Goal: Transaction & Acquisition: Purchase product/service

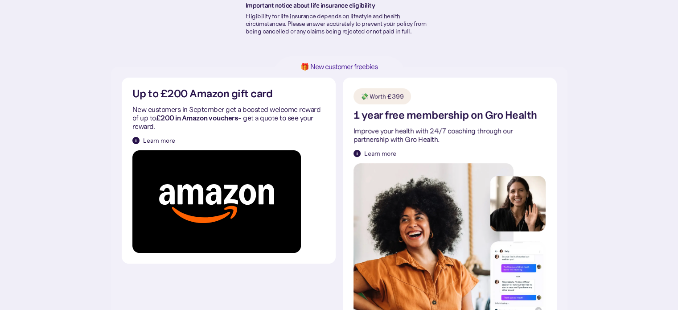
scroll to position [178, 0]
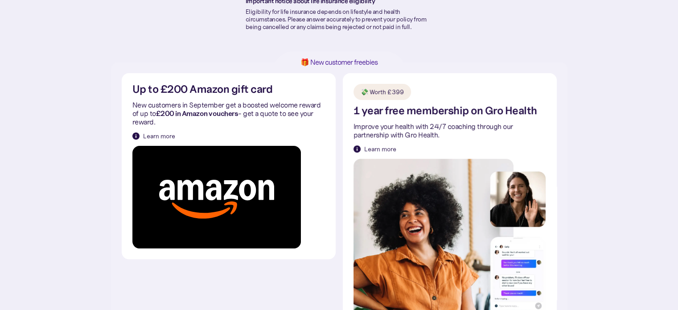
click at [150, 134] on div "Learn more" at bounding box center [159, 135] width 32 height 9
click at [151, 137] on div "Learn more" at bounding box center [159, 135] width 32 height 9
click at [137, 135] on img at bounding box center [135, 135] width 7 height 7
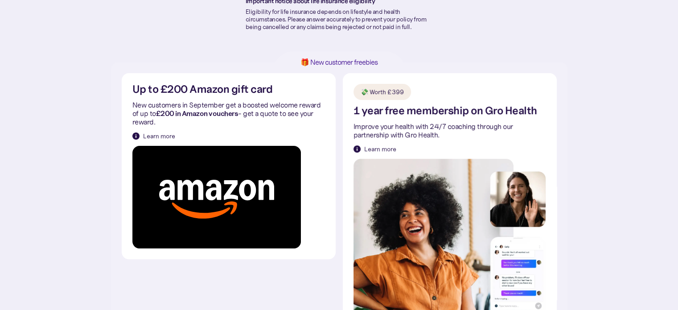
click at [137, 135] on img at bounding box center [135, 135] width 7 height 7
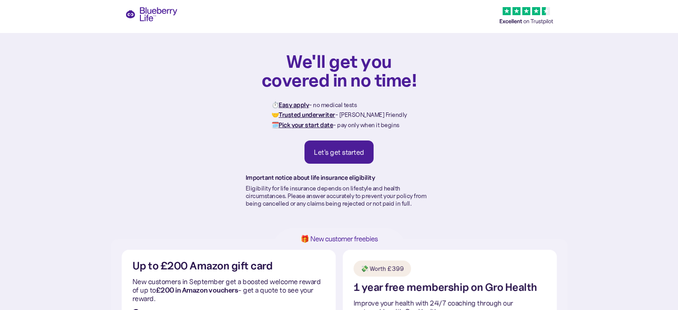
scroll to position [0, 0]
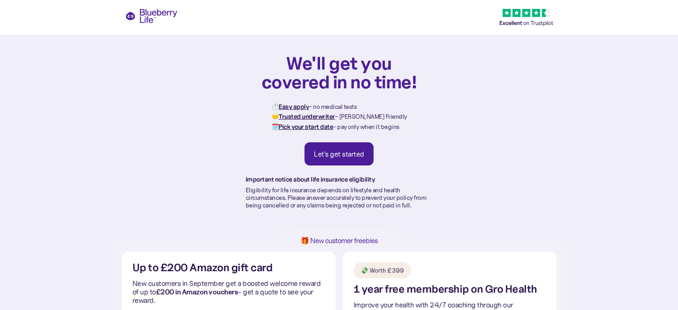
click at [334, 148] on link "Let's get started" at bounding box center [338, 153] width 69 height 23
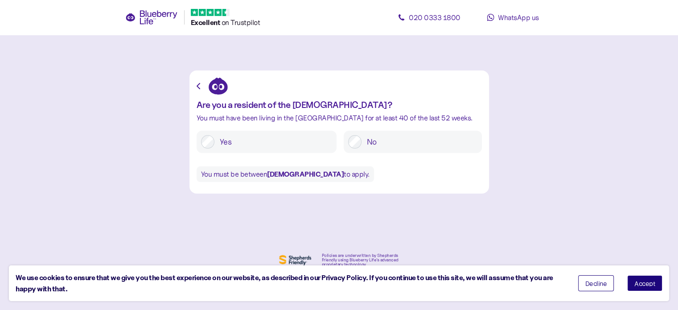
click at [253, 143] on label "Yes" at bounding box center [273, 141] width 118 height 13
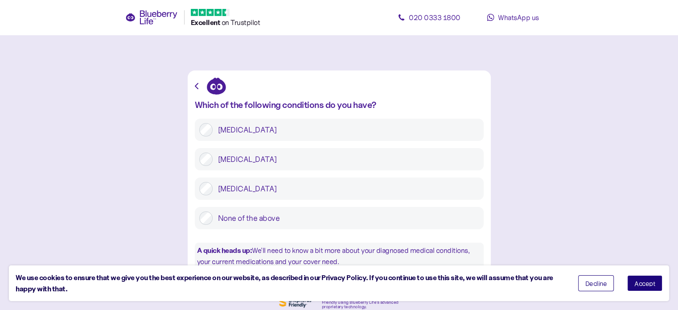
click at [251, 159] on label "Type 2 diabetes" at bounding box center [346, 158] width 267 height 13
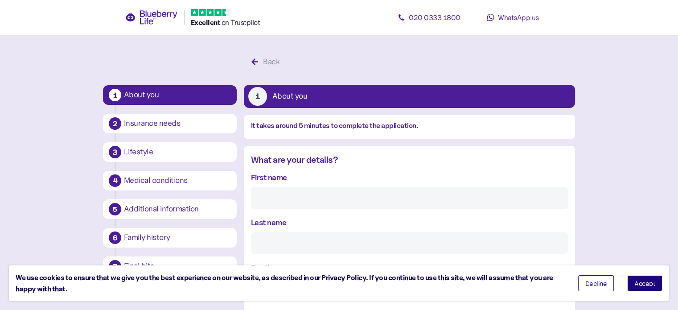
scroll to position [17, 0]
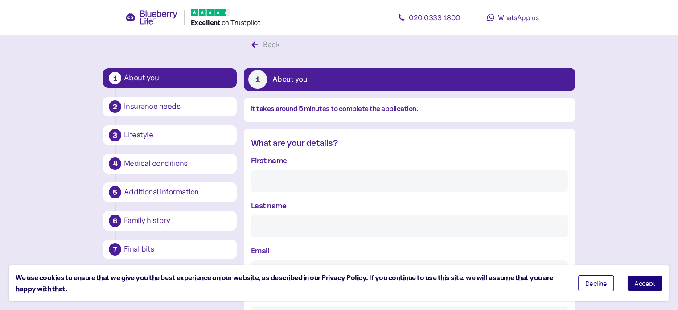
click at [277, 181] on input "First name" at bounding box center [409, 181] width 317 height 22
type input "hollie"
type input "leon"
type input "hollie_leon@yahoo.com"
type input "**********"
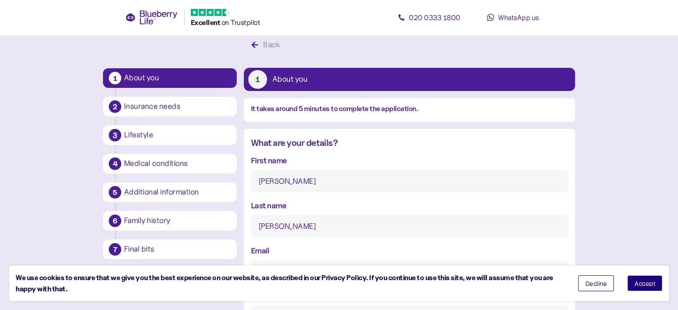
type input "**********"
type input "*********"
type input "********"
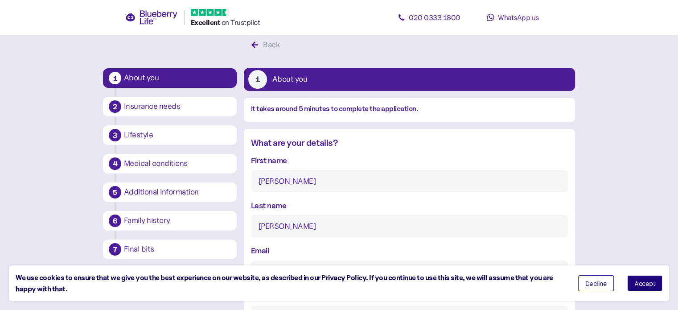
drag, startPoint x: 280, startPoint y: 185, endPoint x: 216, endPoint y: 182, distance: 64.3
type input "Marcus"
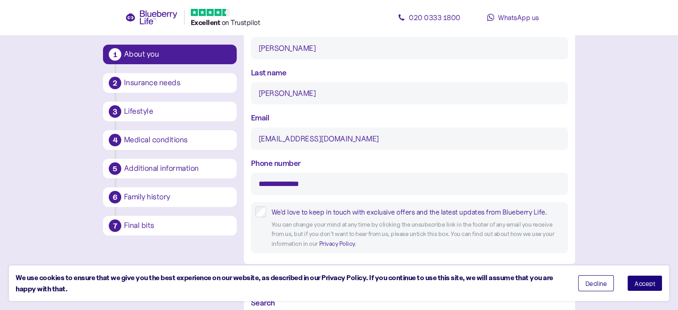
scroll to position [151, 0]
drag, startPoint x: 348, startPoint y: 139, endPoint x: 180, endPoint y: 141, distance: 168.1
type input "marcusleon2013@gmail.com"
drag, startPoint x: 352, startPoint y: 183, endPoint x: 173, endPoint y: 179, distance: 179.2
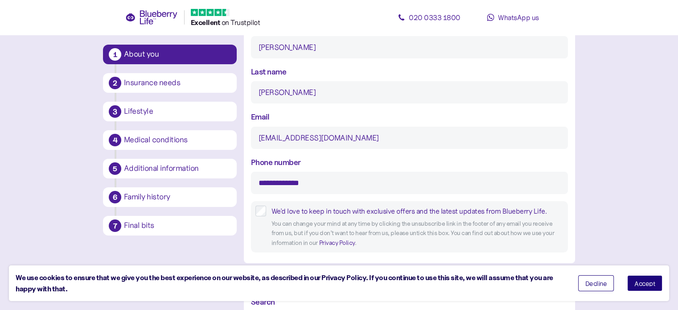
type input "**********"
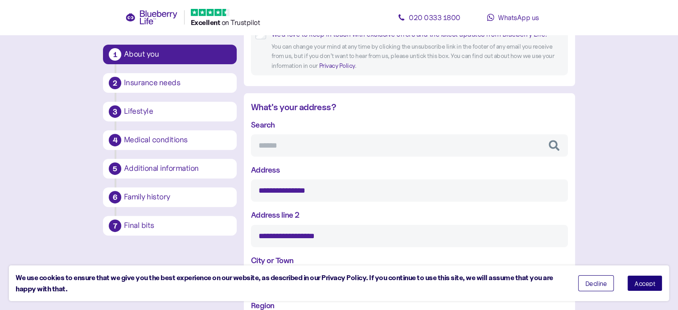
scroll to position [329, 0]
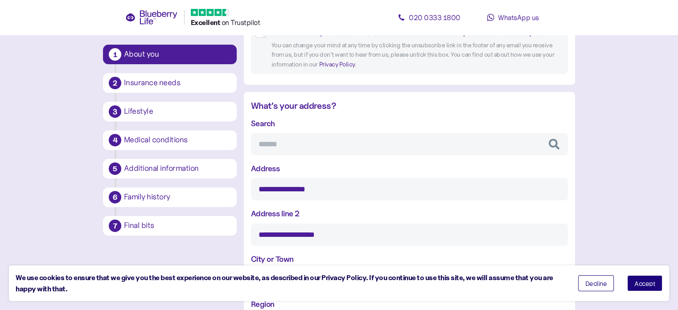
click at [302, 147] on input "Search" at bounding box center [409, 144] width 317 height 22
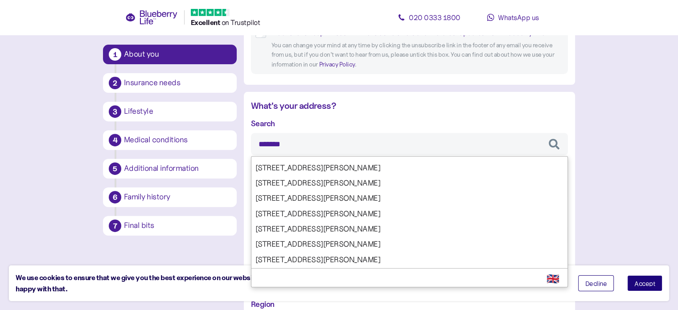
scroll to position [178, 0]
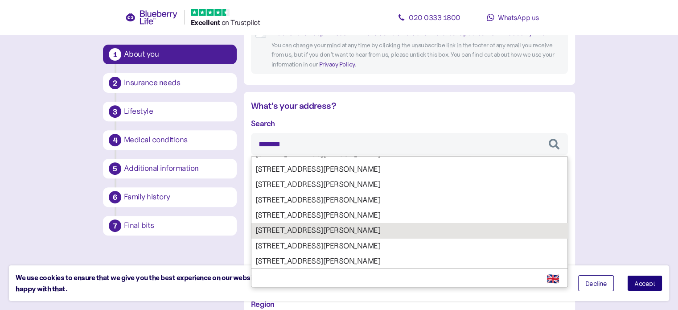
click at [287, 226] on div "Search ******* 1 Vidlers Farm, Sherborne St. John, Basingstoke, RG24 2 Vidlers …" at bounding box center [409, 249] width 317 height 264
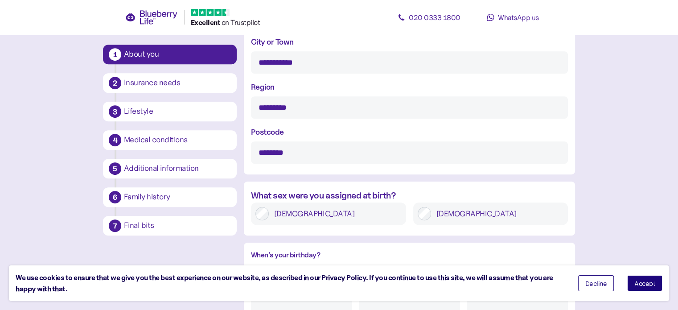
scroll to position [552, 0]
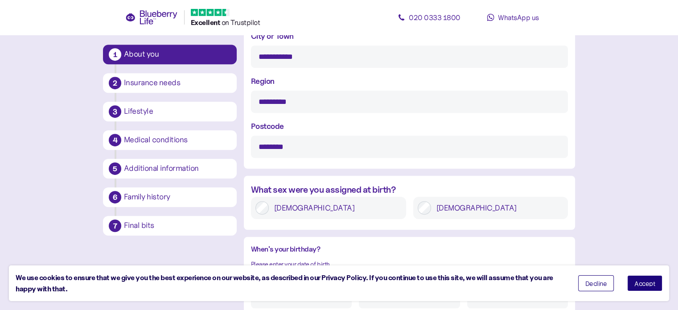
type input "*******"
click at [473, 209] on label "Male" at bounding box center [497, 207] width 133 height 13
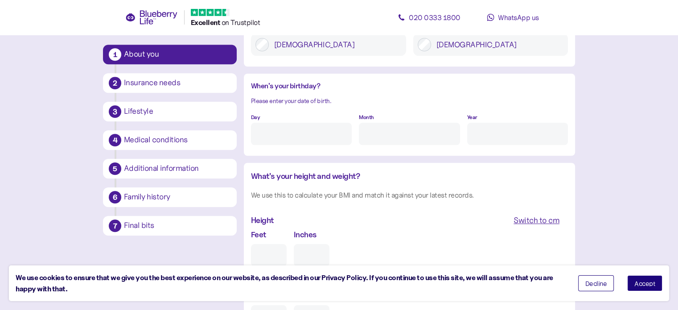
scroll to position [730, 0]
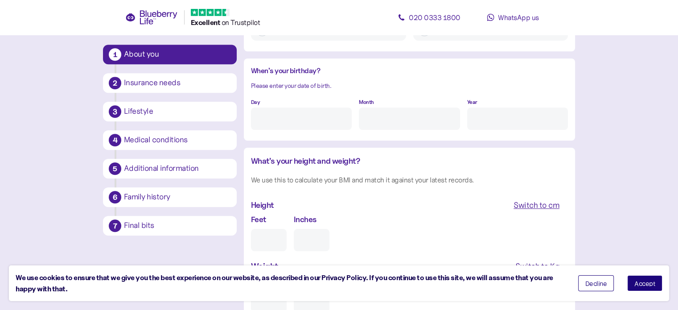
click at [302, 112] on input "Day" at bounding box center [301, 118] width 101 height 22
type input "6"
click at [399, 123] on input "Month" at bounding box center [409, 118] width 101 height 22
type input "2"
click at [474, 115] on input "Year" at bounding box center [517, 118] width 101 height 22
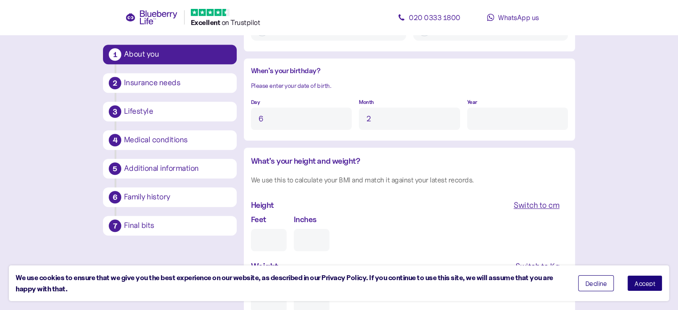
type input "****"
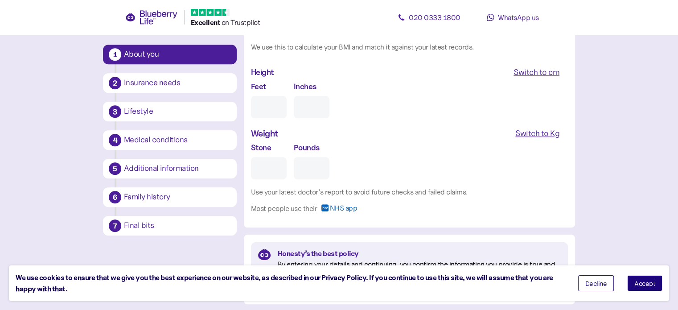
scroll to position [864, 0]
click at [267, 107] on input "Feet" at bounding box center [269, 106] width 36 height 22
type input "6"
type input "0"
type input "6"
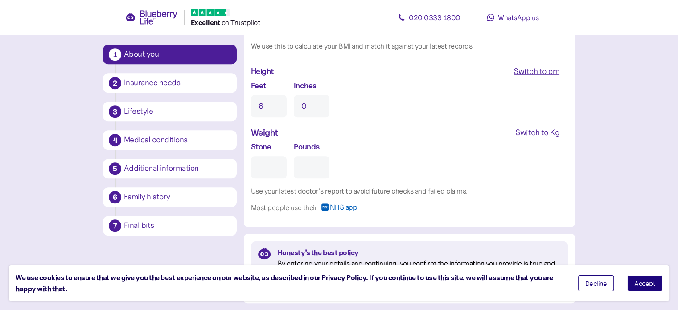
click at [269, 165] on input "Stone" at bounding box center [269, 167] width 36 height 22
type input "2"
type input "0"
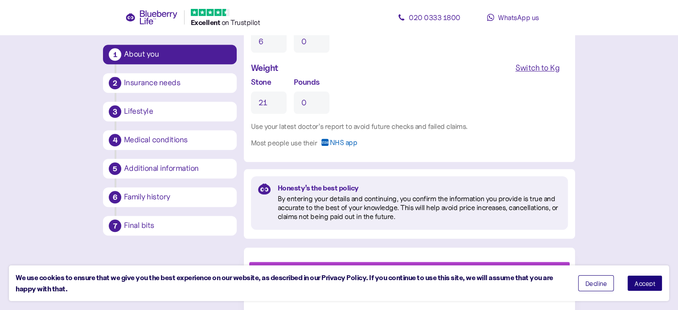
scroll to position [929, 0]
type input "21"
click at [647, 278] on button "Accept" at bounding box center [644, 283] width 35 height 16
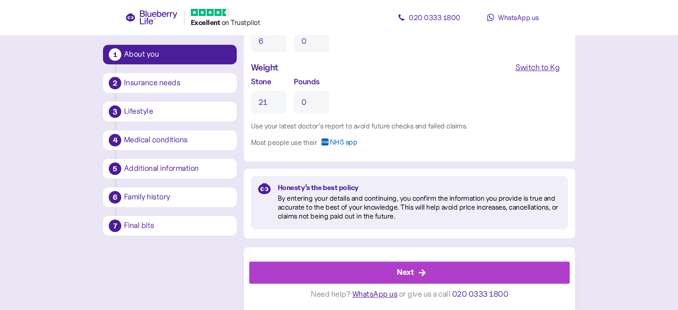
click at [419, 275] on icon "button" at bounding box center [422, 272] width 8 height 8
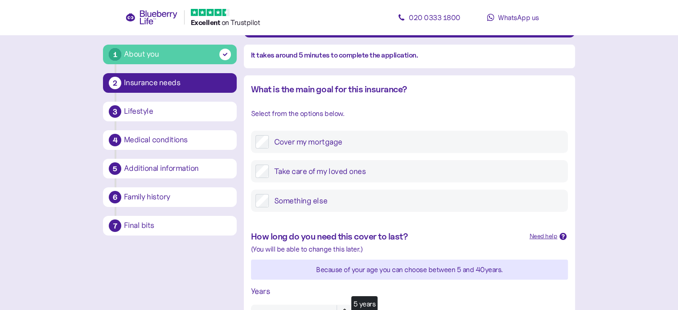
scroll to position [89, 0]
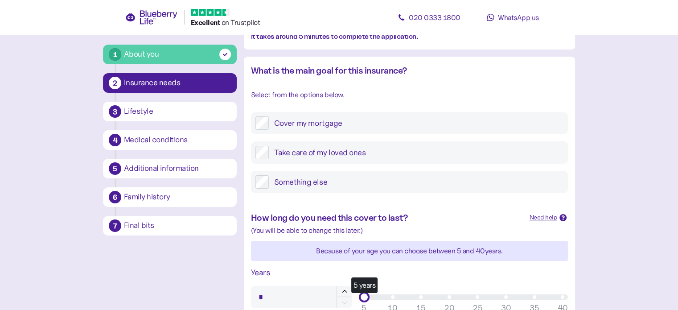
click at [290, 154] on label "Take care of my loved ones" at bounding box center [416, 152] width 295 height 13
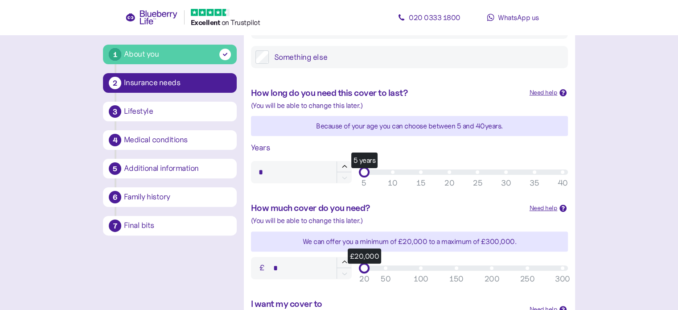
scroll to position [267, 0]
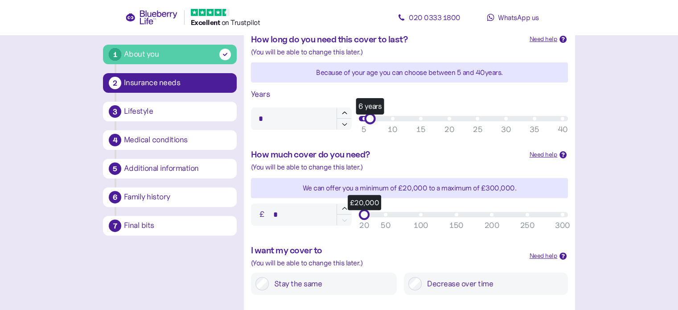
click at [368, 119] on div "6 years" at bounding box center [369, 118] width 11 height 11
type input "*"
drag, startPoint x: 368, startPoint y: 119, endPoint x: 359, endPoint y: 120, distance: 9.0
click at [359, 120] on div "5 years" at bounding box center [364, 118] width 11 height 11
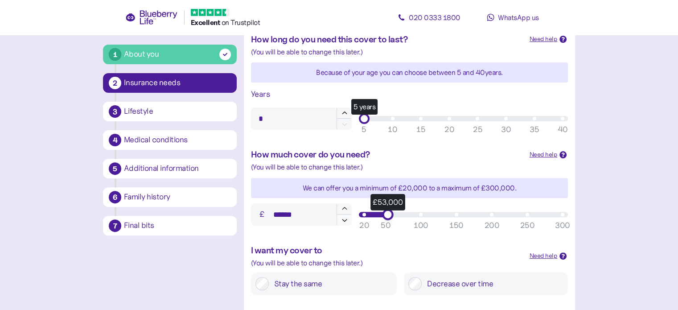
type input "******"
drag, startPoint x: 363, startPoint y: 217, endPoint x: 348, endPoint y: 214, distance: 15.5
click at [348, 214] on div "£ ****** £20,000 50 100 150 200 250 300 20" at bounding box center [409, 214] width 324 height 29
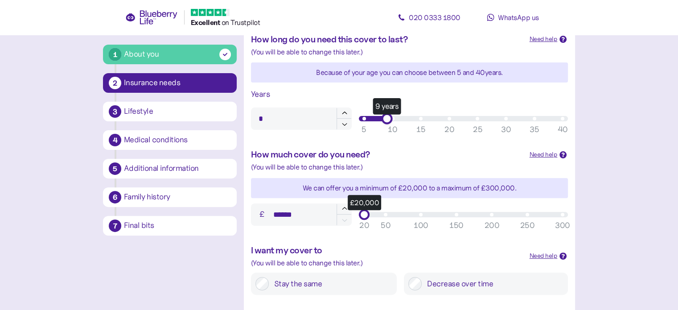
type input "**"
drag, startPoint x: 362, startPoint y: 121, endPoint x: 389, endPoint y: 119, distance: 26.9
click at [389, 119] on div "10 years" at bounding box center [392, 118] width 11 height 11
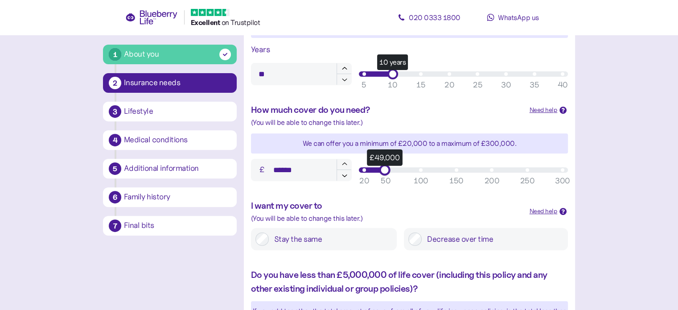
type input "******"
drag, startPoint x: 365, startPoint y: 172, endPoint x: 382, endPoint y: 170, distance: 17.0
click at [382, 170] on div "£50,000" at bounding box center [385, 169] width 11 height 11
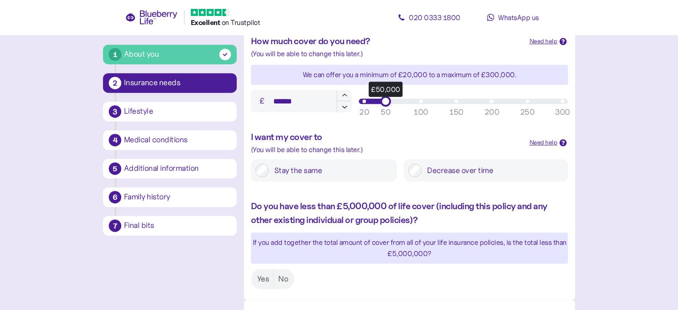
scroll to position [401, 0]
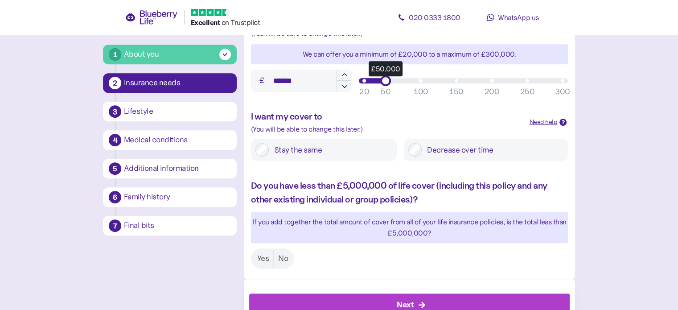
click at [317, 153] on label "Stay the same" at bounding box center [330, 149] width 123 height 13
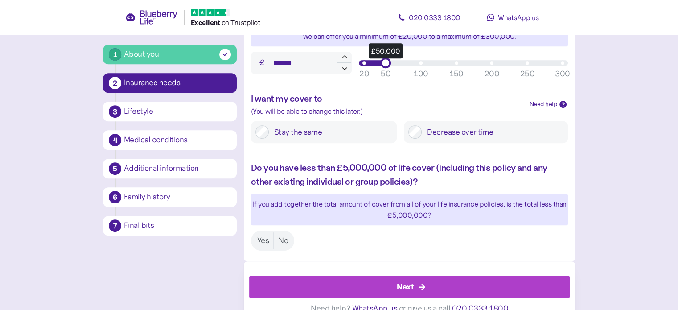
scroll to position [433, 0]
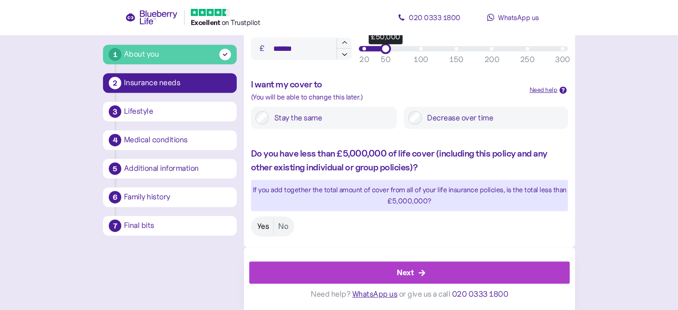
click at [257, 222] on label "Yes" at bounding box center [263, 226] width 21 height 16
click at [398, 268] on div "Next" at bounding box center [405, 273] width 17 height 12
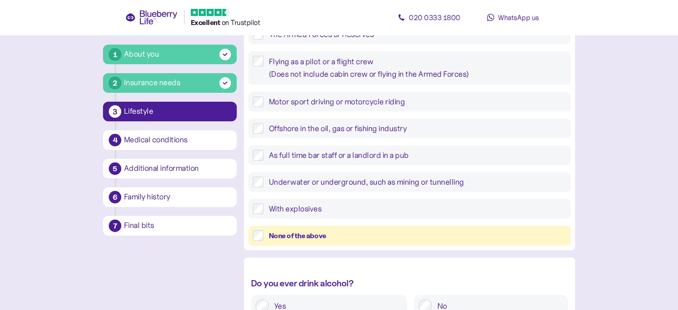
scroll to position [223, 0]
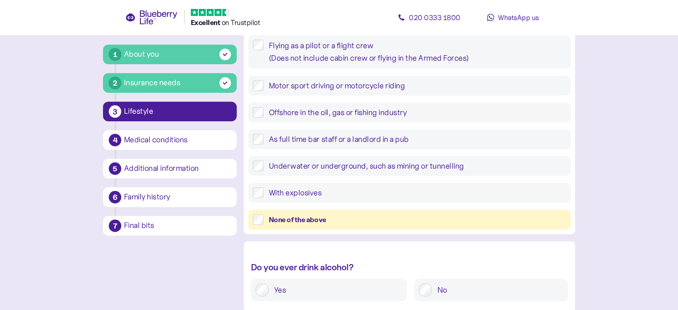
click at [287, 217] on div "None of the above" at bounding box center [417, 219] width 297 height 11
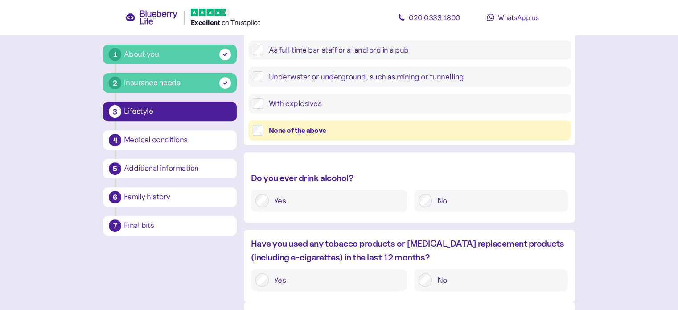
click at [439, 197] on label "No" at bounding box center [497, 200] width 131 height 13
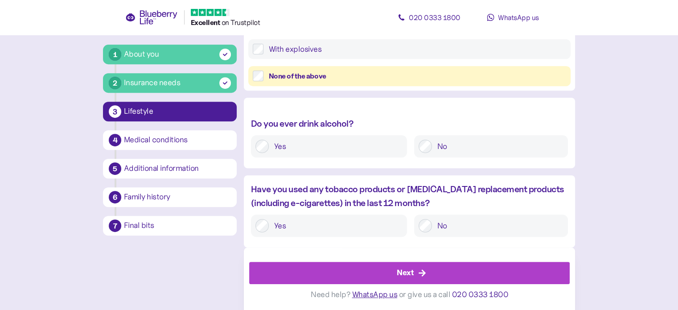
scroll to position [367, 0]
click at [279, 223] on label "Yes" at bounding box center [336, 224] width 134 height 13
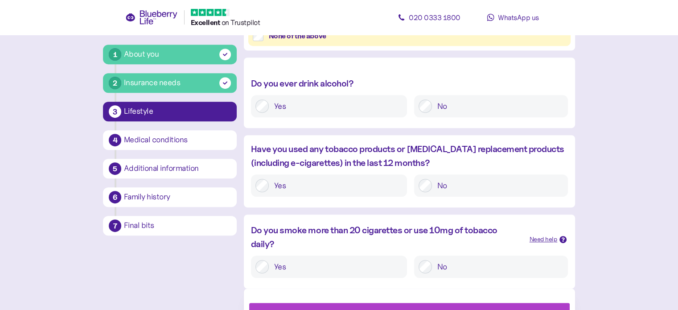
scroll to position [448, 0]
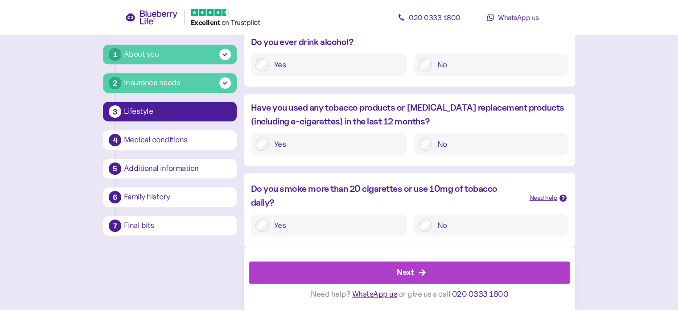
click at [382, 269] on div "Next" at bounding box center [411, 272] width 300 height 21
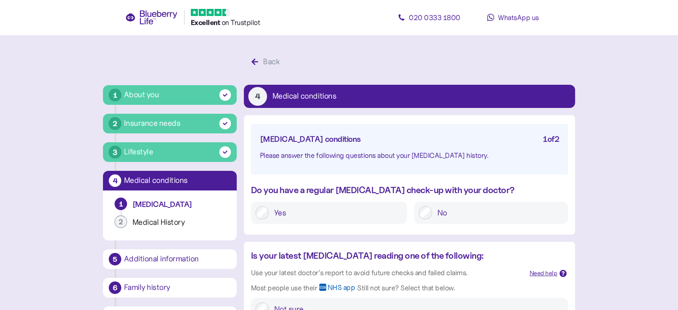
click at [338, 205] on div "Yes" at bounding box center [329, 212] width 156 height 22
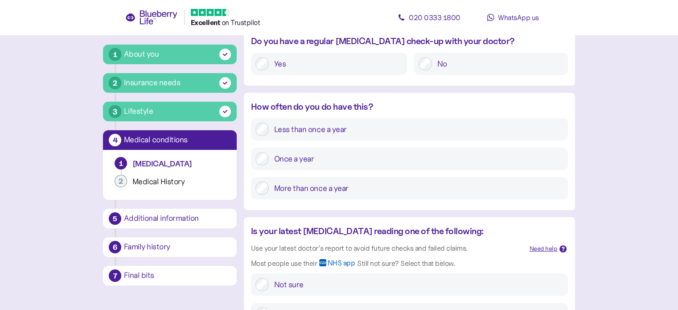
scroll to position [134, 0]
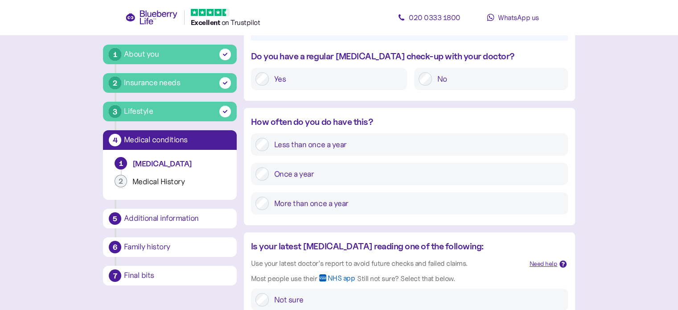
click at [282, 202] on label "More than once a year" at bounding box center [416, 203] width 295 height 13
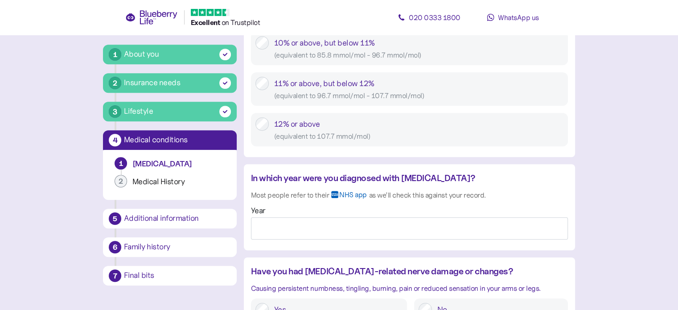
scroll to position [624, 0]
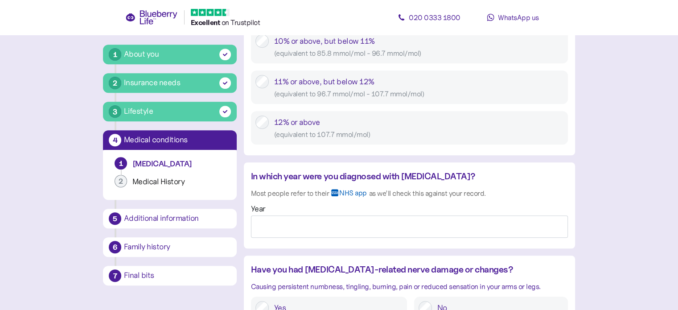
click at [286, 122] on div "12% or above ( equivalent to 107.7 mmol/mol )" at bounding box center [418, 127] width 289 height 25
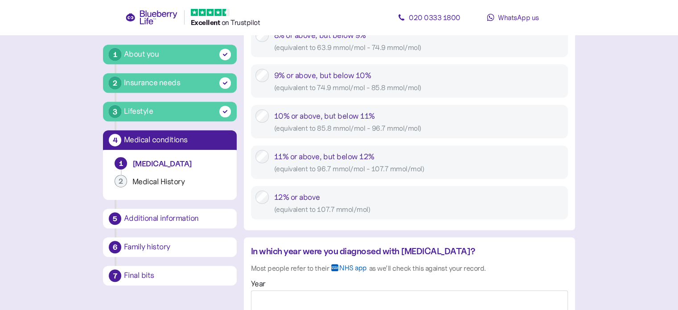
scroll to position [535, 0]
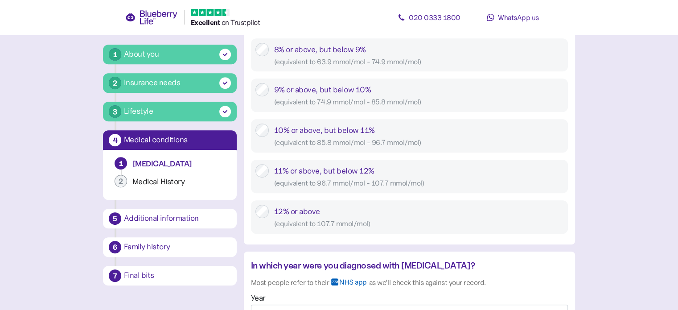
click at [281, 90] on div "9% or above, but below 10% ( equivalent to 74.9 mmol/mol - 85.8 mmol/mol )" at bounding box center [418, 95] width 289 height 25
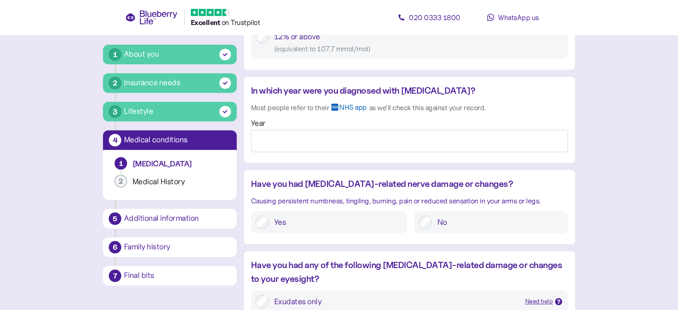
scroll to position [713, 0]
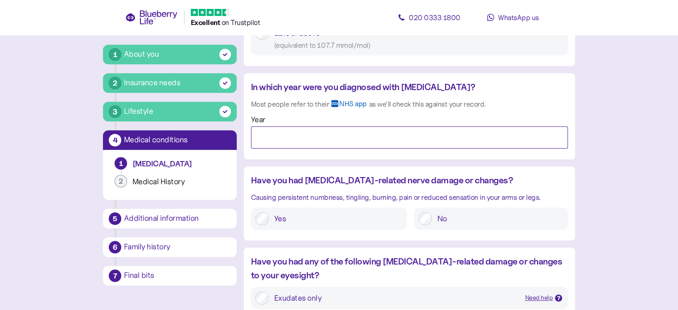
click at [299, 144] on input "Year" at bounding box center [409, 137] width 317 height 22
type input "****"
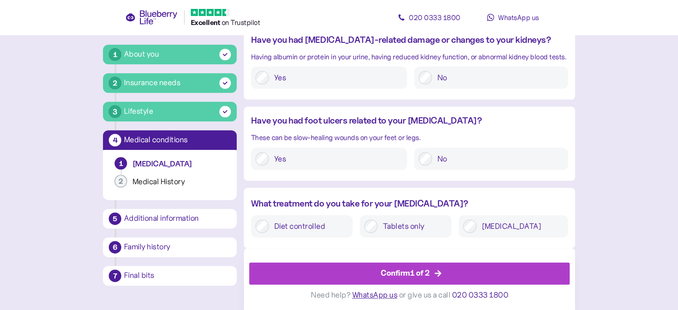
scroll to position [1074, 0]
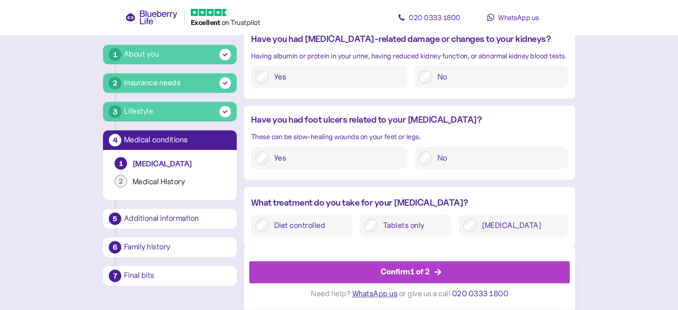
click at [390, 270] on div "Confirm 1 of 2" at bounding box center [405, 272] width 49 height 12
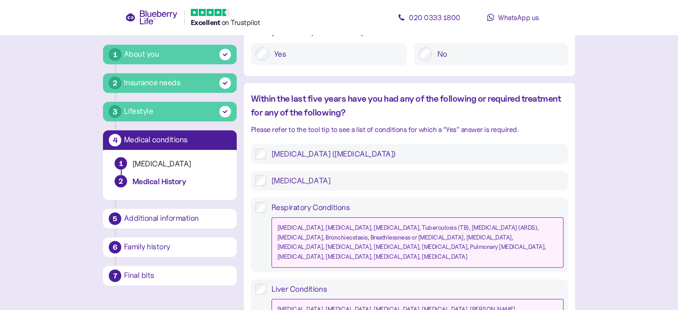
scroll to position [624, 0]
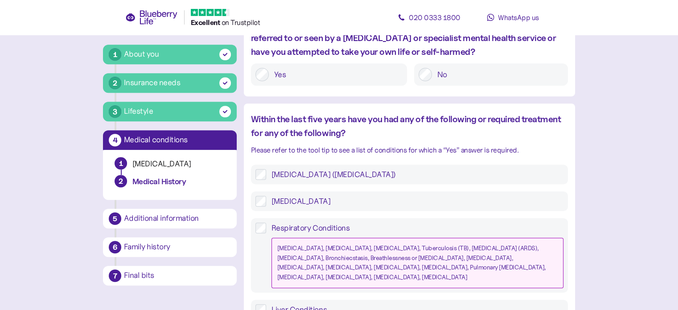
click at [253, 218] on div "Respiratory Conditions Asthma, COPD, Cystic fibrosis, Tuberculosis (TB), Acute …" at bounding box center [409, 255] width 317 height 74
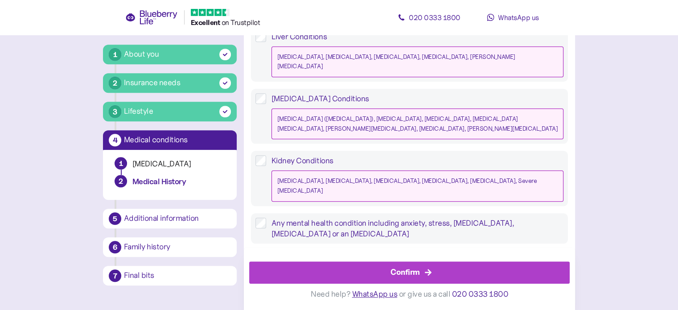
scroll to position [898, 0]
click at [288, 281] on div "None of the above" at bounding box center [417, 286] width 292 height 11
click at [411, 276] on div "Confirm" at bounding box center [404, 272] width 29 height 12
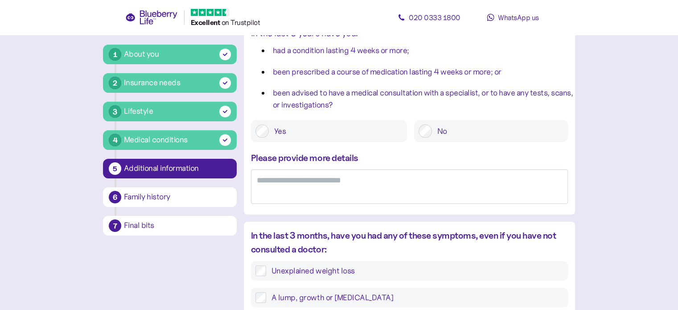
scroll to position [178, 0]
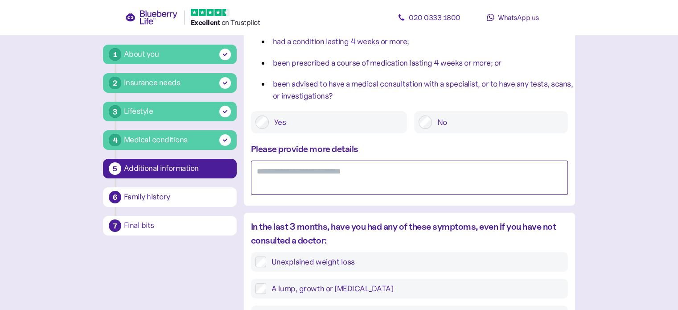
click at [311, 184] on textarea at bounding box center [409, 177] width 317 height 34
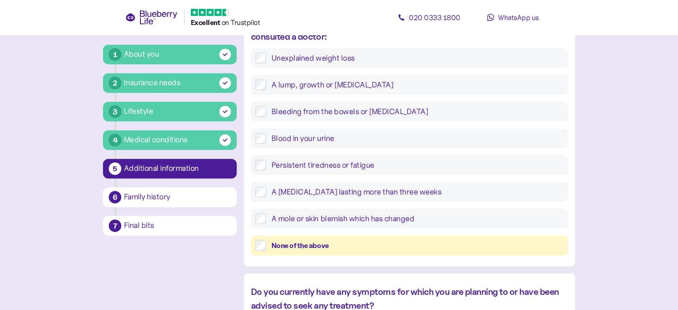
scroll to position [401, 0]
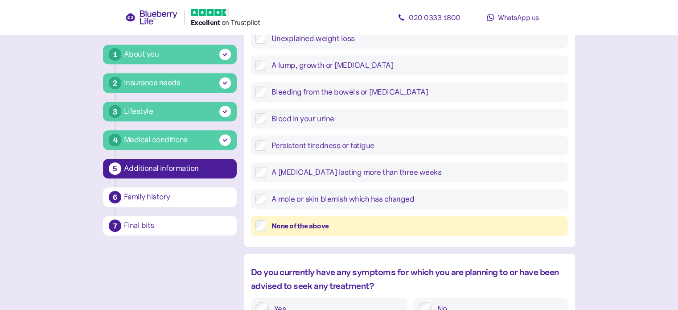
type textarea "*********"
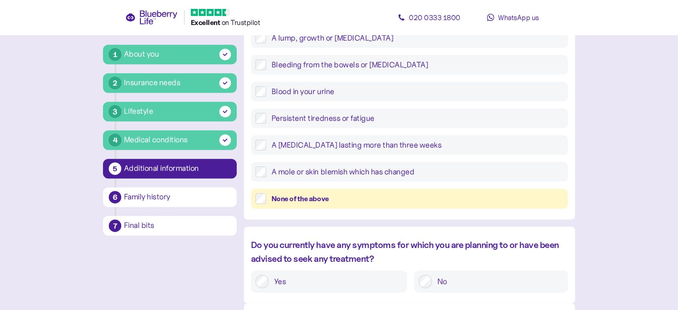
scroll to position [485, 0]
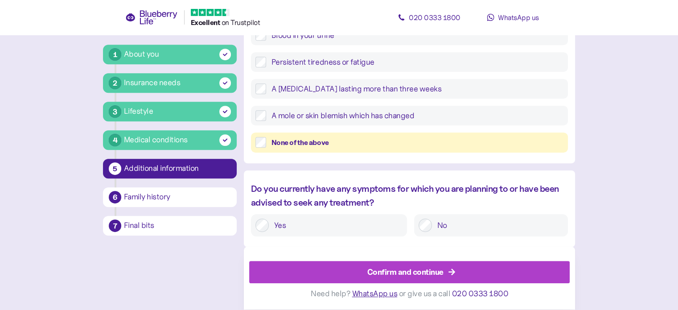
click at [397, 270] on div "Confirm and continue" at bounding box center [405, 272] width 76 height 12
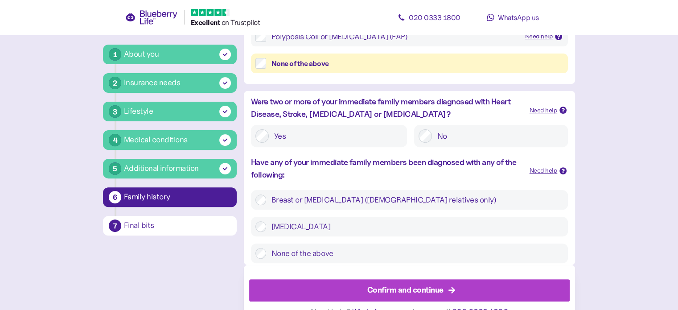
scroll to position [303, 0]
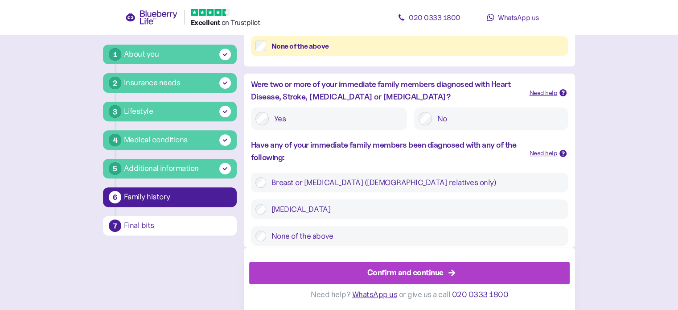
click at [326, 236] on label "None of the above" at bounding box center [414, 235] width 297 height 11
click at [364, 269] on div "Confirm and continue" at bounding box center [411, 272] width 300 height 21
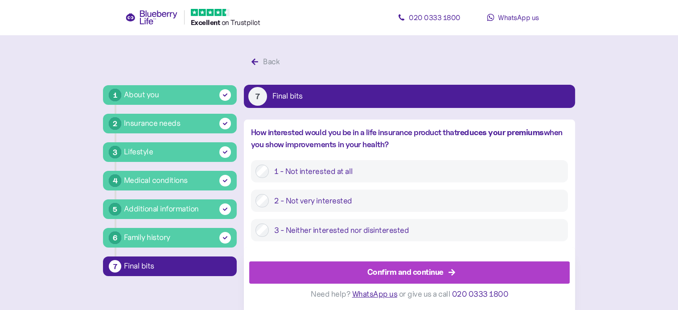
click at [300, 231] on label "3 - Neither interested nor disinterested" at bounding box center [416, 229] width 295 height 13
click at [362, 275] on div "Confirm and continue" at bounding box center [411, 272] width 300 height 21
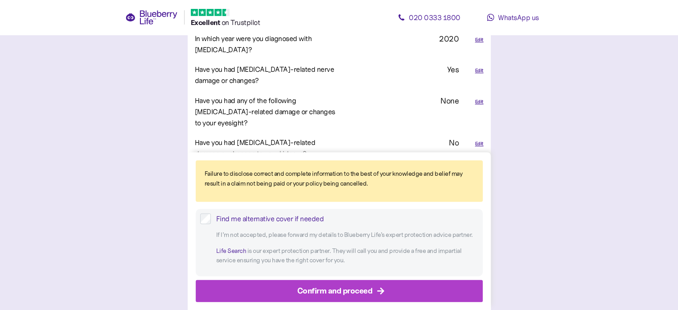
scroll to position [1203, 0]
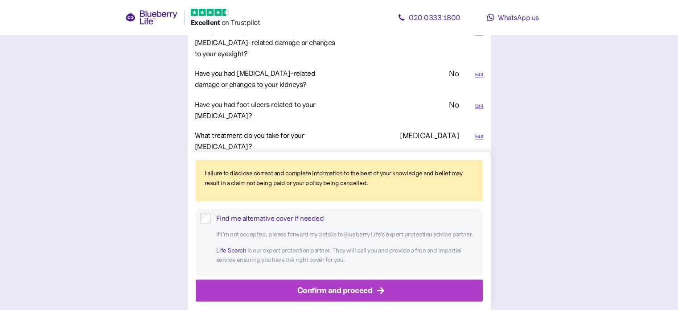
click at [324, 288] on div "Confirm and proceed" at bounding box center [334, 290] width 75 height 12
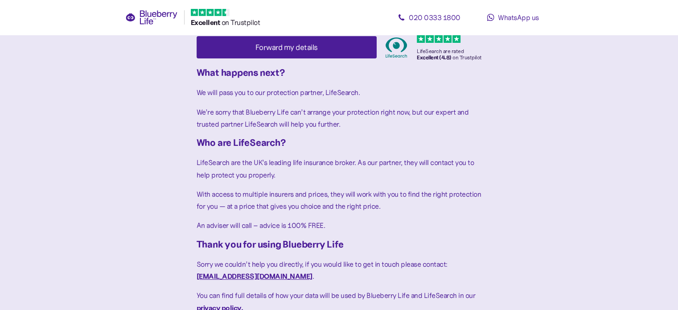
scroll to position [154, 0]
